Goal: Task Accomplishment & Management: Use online tool/utility

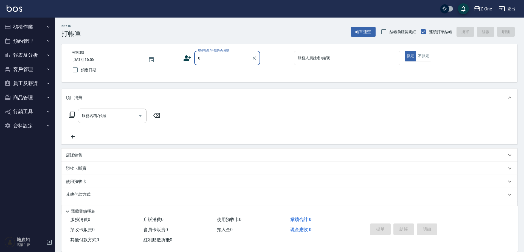
type input "新客人 姓名未設定/0/null"
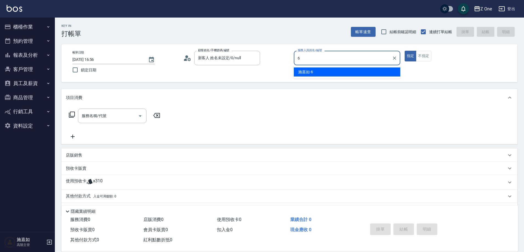
type input "施嘉如-6"
type button "true"
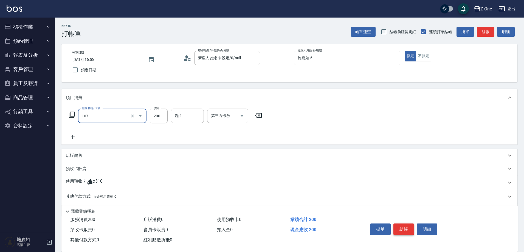
type input "洗髮$200(107)"
click at [407, 225] on button "結帳" at bounding box center [404, 230] width 21 height 12
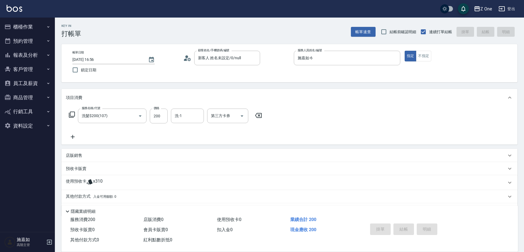
type input "[DATE] 17:00"
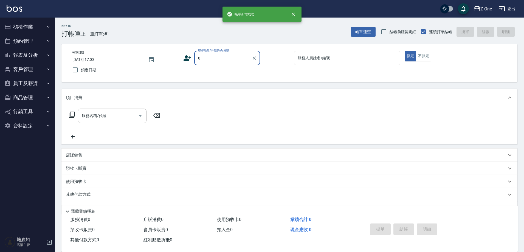
type input "新客人 姓名未設定/0/null"
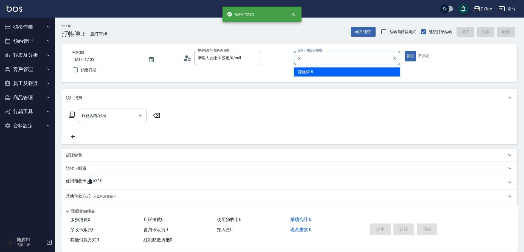
type input "陳姵錡-5"
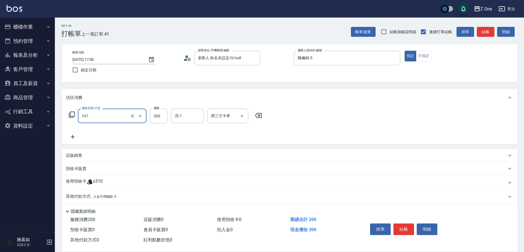
type input "洗髮$200(107)"
click at [408, 225] on button "結帳" at bounding box center [404, 230] width 21 height 12
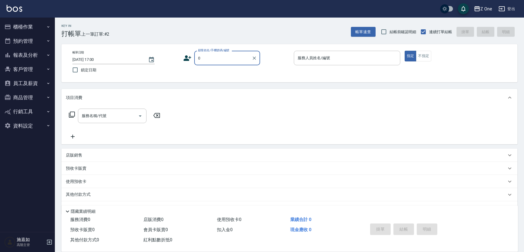
type input "新客人 姓名未設定/0/null"
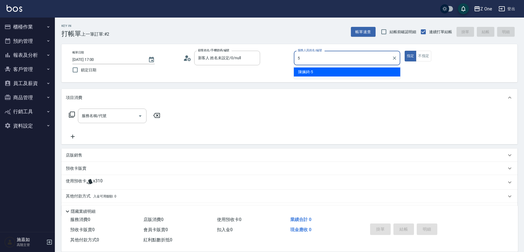
type input "陳姵錡-5"
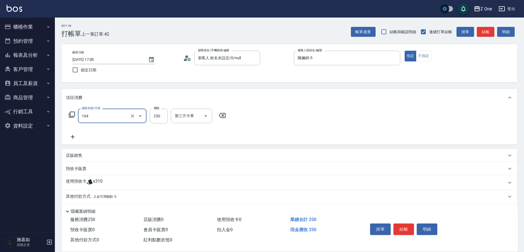
type input "洗髮$250(104)"
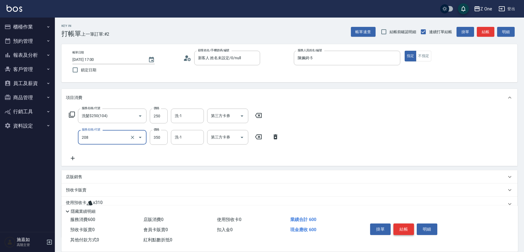
type input "剪髮$350(208)"
click at [405, 228] on button "結帳" at bounding box center [404, 230] width 21 height 12
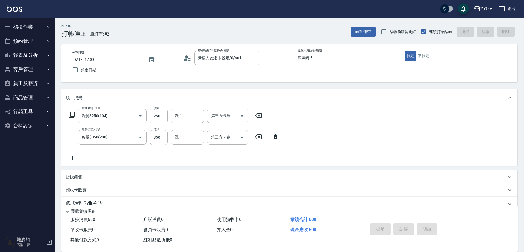
type input "[DATE] 17:02"
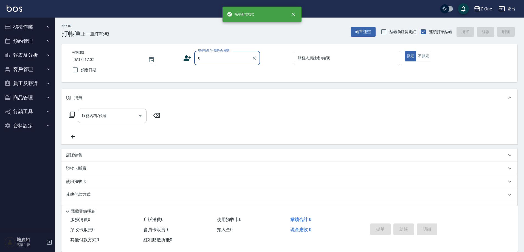
type input "新客人 姓名未設定/0/null"
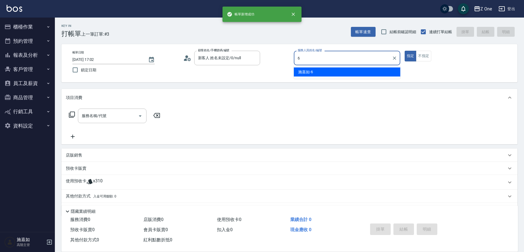
type input "施嘉如-6"
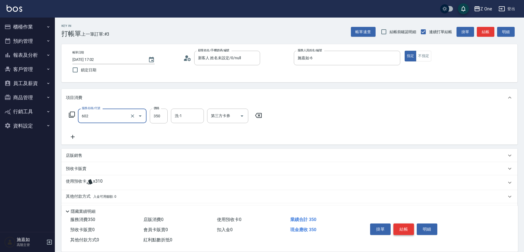
type input "Spa$300(602)"
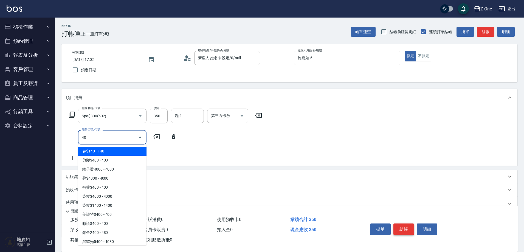
type input "4"
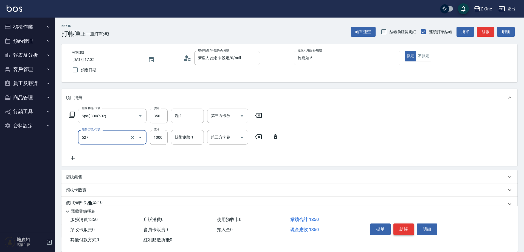
type input "蘇護$1000(527)"
click at [404, 227] on button "結帳" at bounding box center [404, 230] width 21 height 12
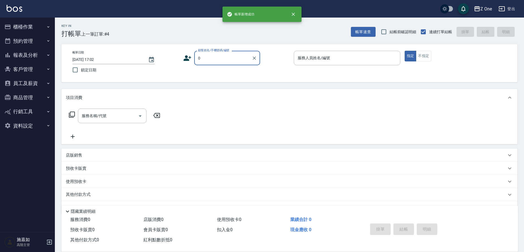
type input "新客人 姓名未設定/0/null"
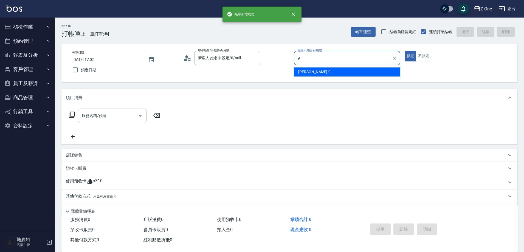
type input "[PERSON_NAME]-9"
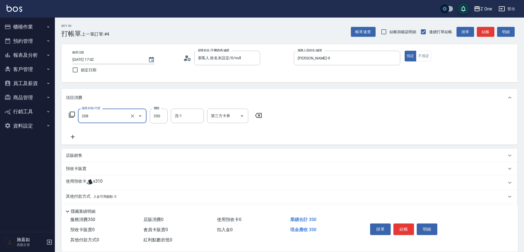
type input "剪髮$350(208)"
click at [404, 225] on button "結帳" at bounding box center [404, 230] width 21 height 12
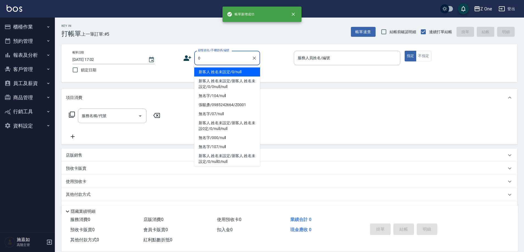
type input "新客人 姓名未設定/0/null"
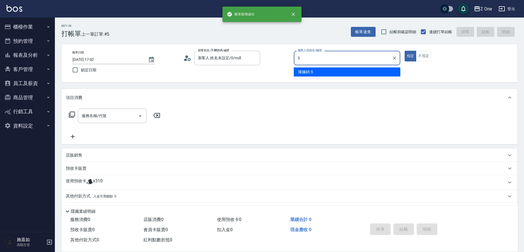
type input "陳姵錡-5"
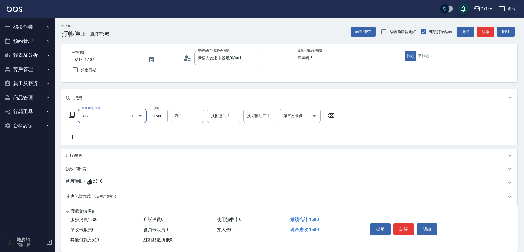
type input "燙髮$1500(302)"
type input "2000"
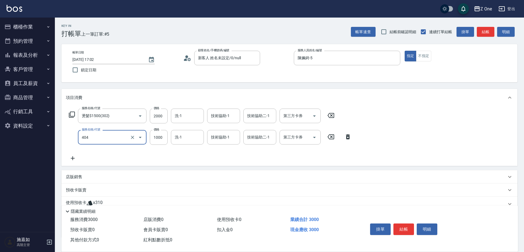
type input "染髮$1000(404)"
click at [404, 225] on button "結帳" at bounding box center [404, 230] width 21 height 12
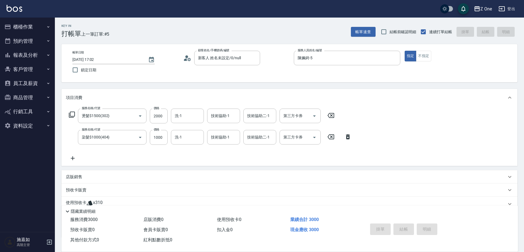
type input "[DATE] 17:03"
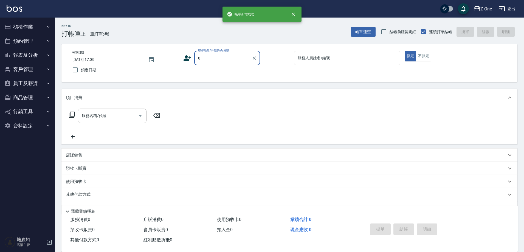
type input "新客人 姓名未設定/0/null"
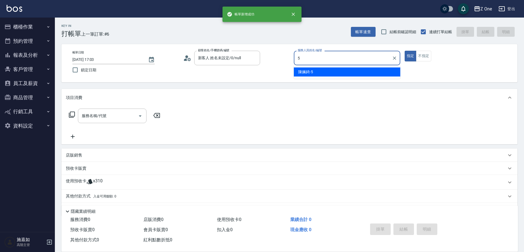
type input "陳姵錡-5"
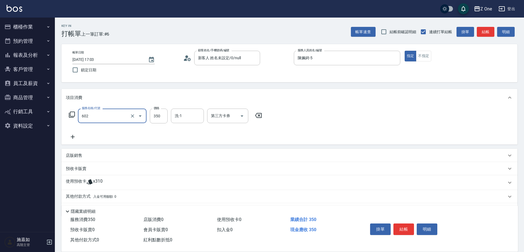
type input "Spa$300(602)"
click at [404, 225] on button "結帳" at bounding box center [404, 230] width 21 height 12
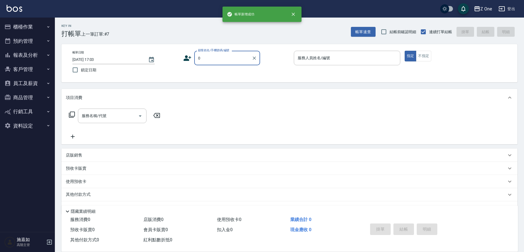
type input "新客人 姓名未設定/0/null"
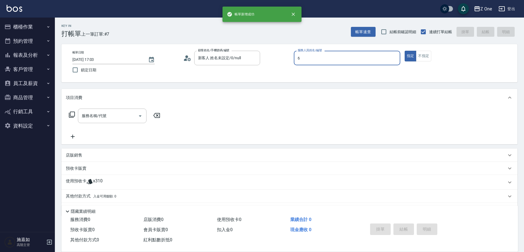
type input "施嘉如-6"
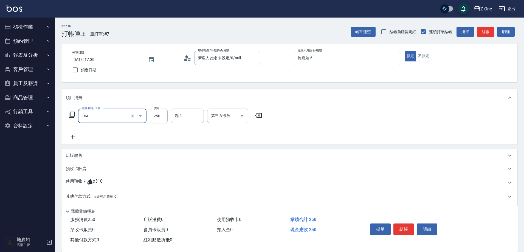
type input "洗髮$250(104)"
click at [404, 225] on button "結帳" at bounding box center [404, 230] width 21 height 12
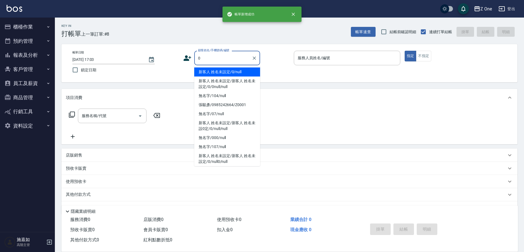
type input "新客人 姓名未設定/0/null"
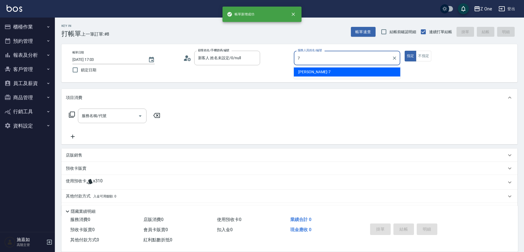
type input "[PERSON_NAME]-7"
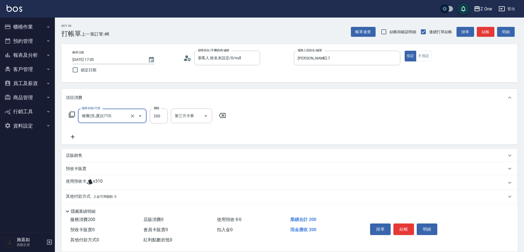
type input "催燦(洗.護))(713)"
click at [117, 117] on input "催燦(洗.護))(713)" at bounding box center [104, 116] width 48 height 10
type input "洗髮$150(105)"
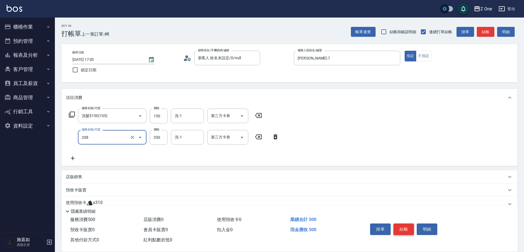
type input "剪髮$350(208)"
click at [401, 227] on button "結帳" at bounding box center [404, 230] width 21 height 12
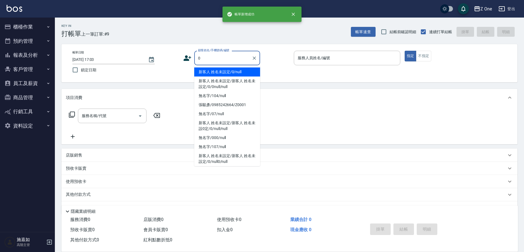
type input "新客人 姓名未設定/0/null"
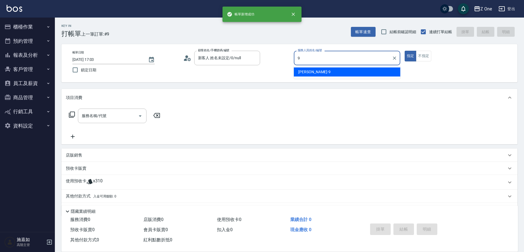
type input "[PERSON_NAME]-9"
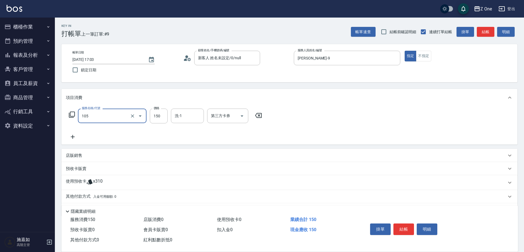
type input "洗髮$150(105)"
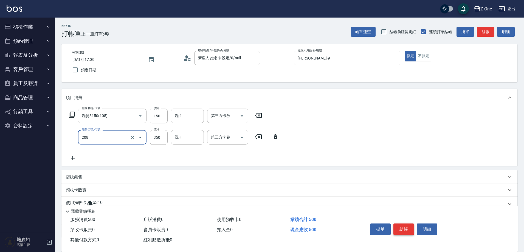
type input "剪髮$350(208)"
click at [406, 225] on button "結帳" at bounding box center [404, 230] width 21 height 12
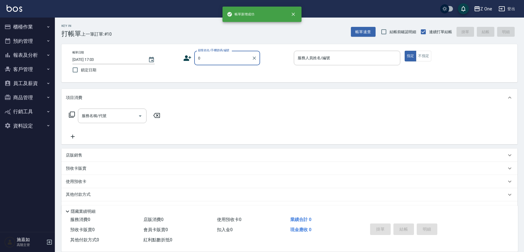
type input "新客人 姓名未設定/0/null"
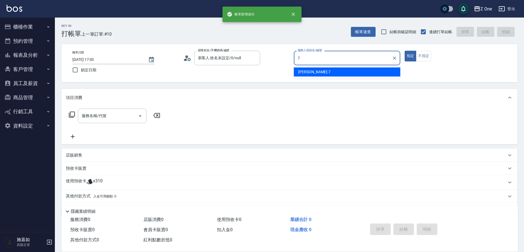
type input "[PERSON_NAME]-7"
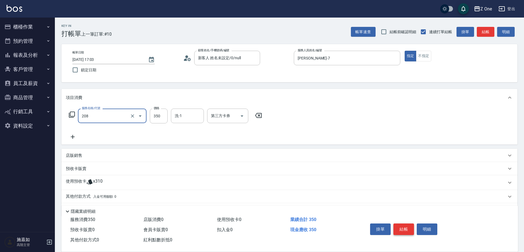
type input "剪髮$350(208)"
click at [402, 224] on button "結帳" at bounding box center [404, 230] width 21 height 12
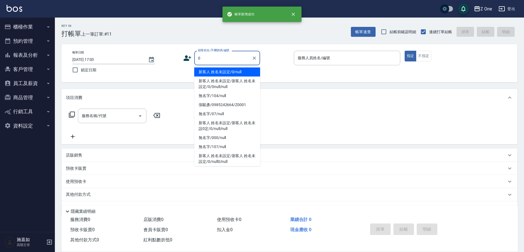
type input "新客人 姓名未設定/0/null"
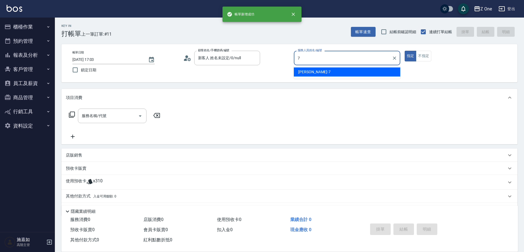
type input "[PERSON_NAME]-7"
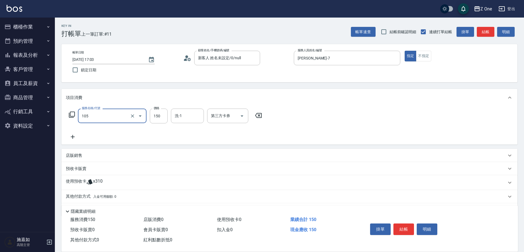
type input "洗髮$150(105)"
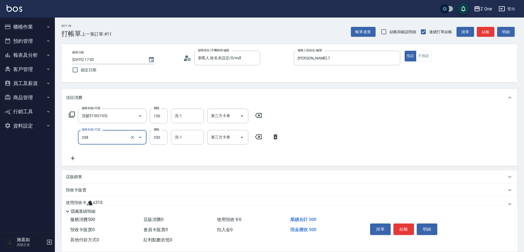
type input "剪髮$350(208)"
click at [403, 226] on button "結帳" at bounding box center [404, 230] width 21 height 12
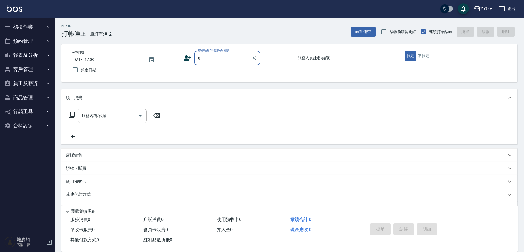
type input "新客人 姓名未設定/0/null"
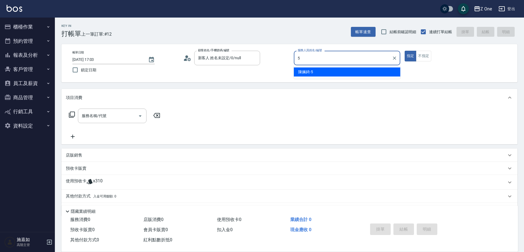
type input "陳姵錡-5"
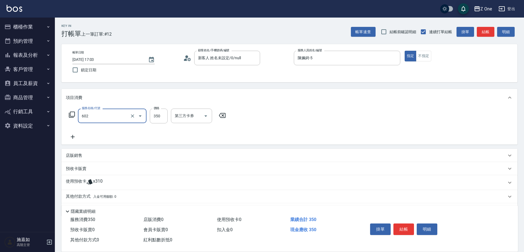
type input "Spa$300(602)"
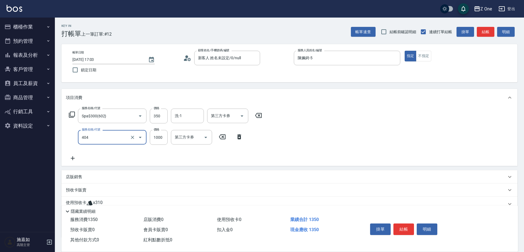
type input "染髮$1000(404)"
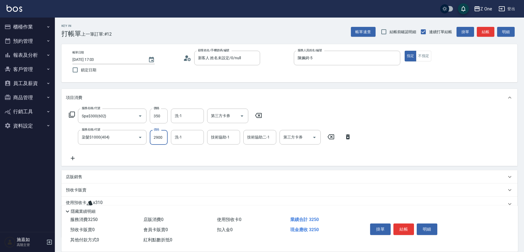
type input "2900"
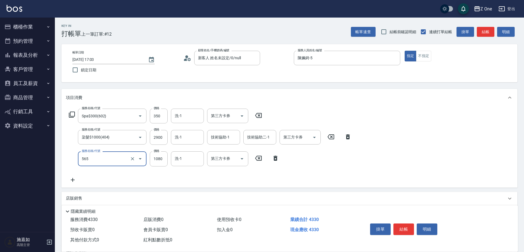
type input "黑耀光5400(565)"
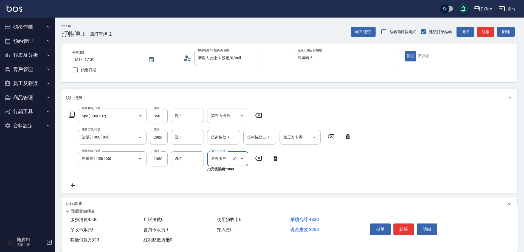
type input "舊有卡券"
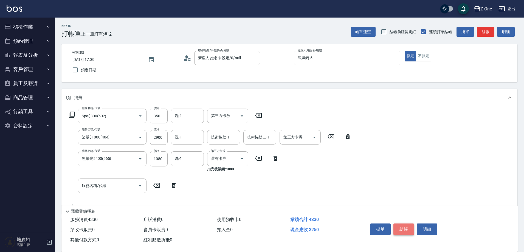
click at [403, 226] on button "結帳" at bounding box center [404, 230] width 21 height 12
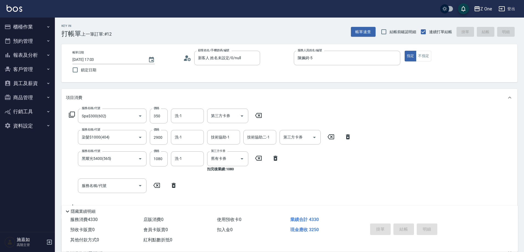
type input "[DATE] 17:17"
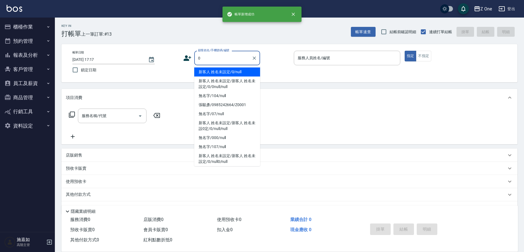
type input "新客人 姓名未設定/0/null"
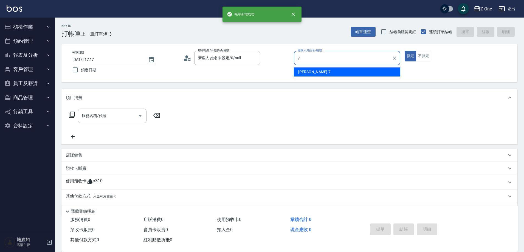
type input "[PERSON_NAME]-7"
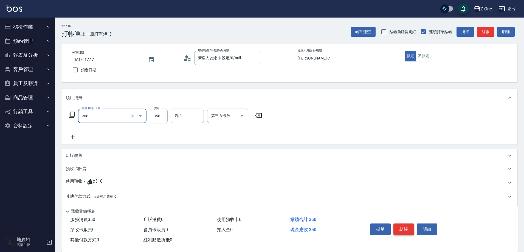
type input "剪髮$350(208)"
click at [406, 228] on button "結帳" at bounding box center [404, 230] width 21 height 12
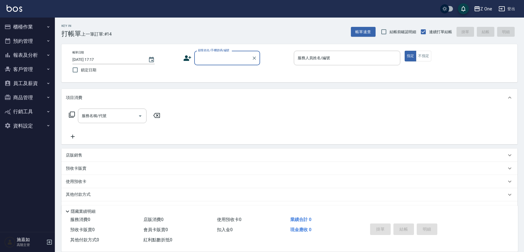
click at [49, 54] on icon "button" at bounding box center [48, 55] width 4 height 4
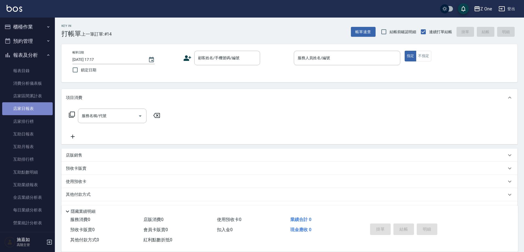
click at [32, 109] on link "店家日報表" at bounding box center [27, 108] width 50 height 13
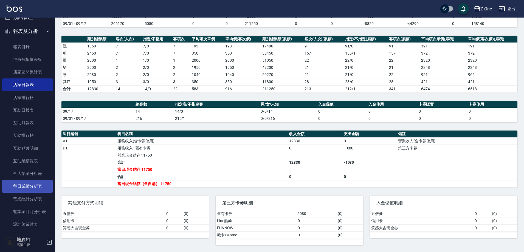
scroll to position [55, 0]
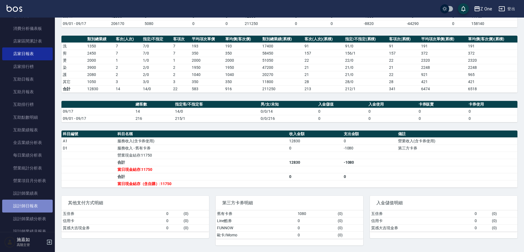
click at [34, 205] on link "設計師日報表" at bounding box center [27, 206] width 50 height 13
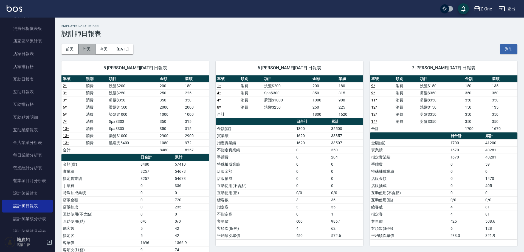
click at [86, 48] on button "昨天" at bounding box center [86, 49] width 17 height 10
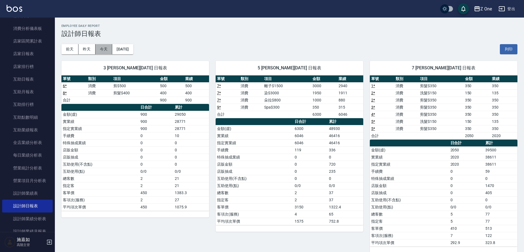
click at [103, 48] on button "今天" at bounding box center [104, 49] width 17 height 10
